Goal: Find specific fact: Find specific fact

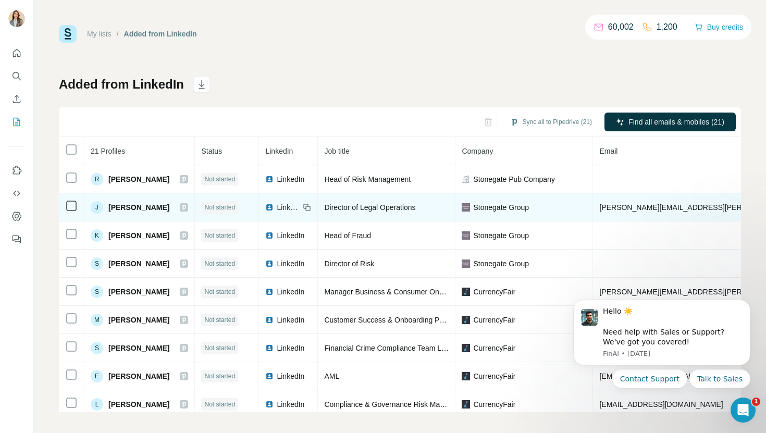
click at [647, 210] on span "[PERSON_NAME][EMAIL_ADDRESS][PERSON_NAME][DOMAIN_NAME]" at bounding box center [721, 207] width 244 height 8
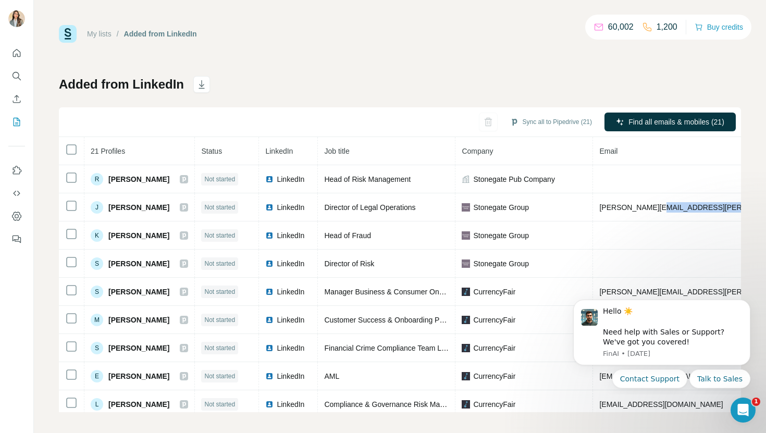
scroll to position [0, 213]
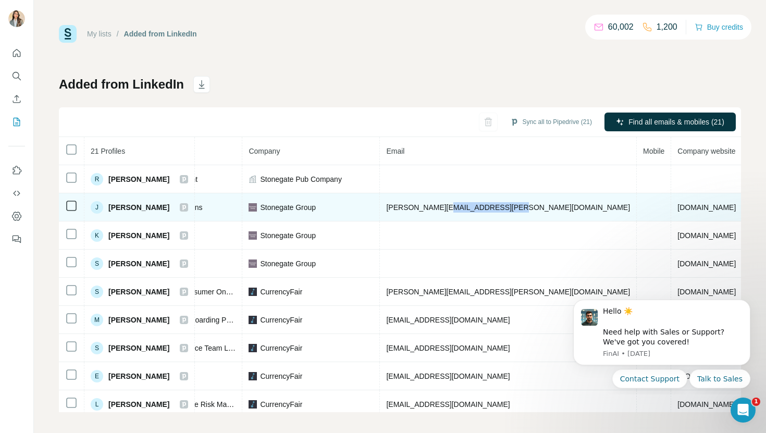
drag, startPoint x: 665, startPoint y: 206, endPoint x: 518, endPoint y: 209, distance: 146.4
click at [518, 209] on span "[PERSON_NAME][EMAIL_ADDRESS][PERSON_NAME][DOMAIN_NAME]" at bounding box center [508, 207] width 244 height 8
copy span "[DOMAIN_NAME]"
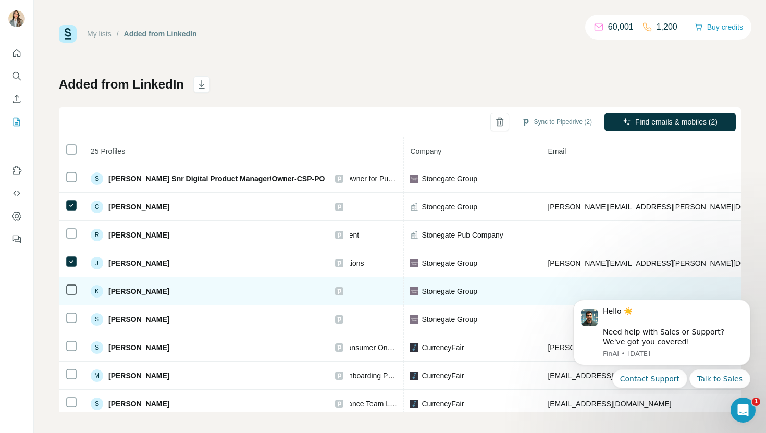
scroll to position [57, 185]
